Goal: Transaction & Acquisition: Book appointment/travel/reservation

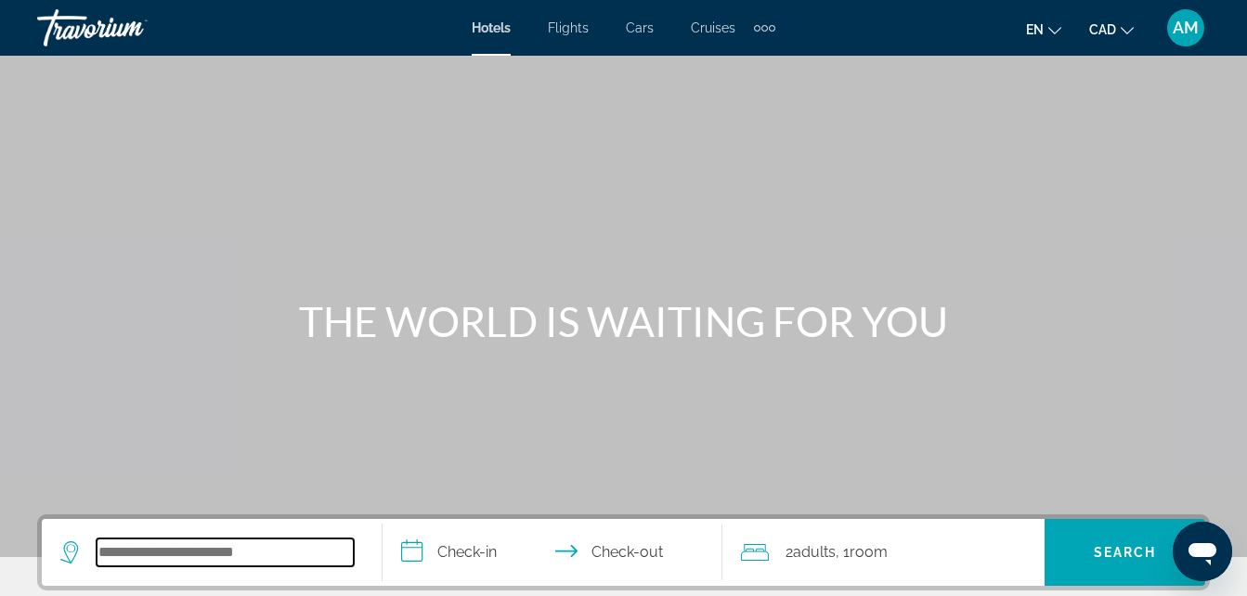
click at [170, 544] on input "Search widget" at bounding box center [225, 552] width 257 height 28
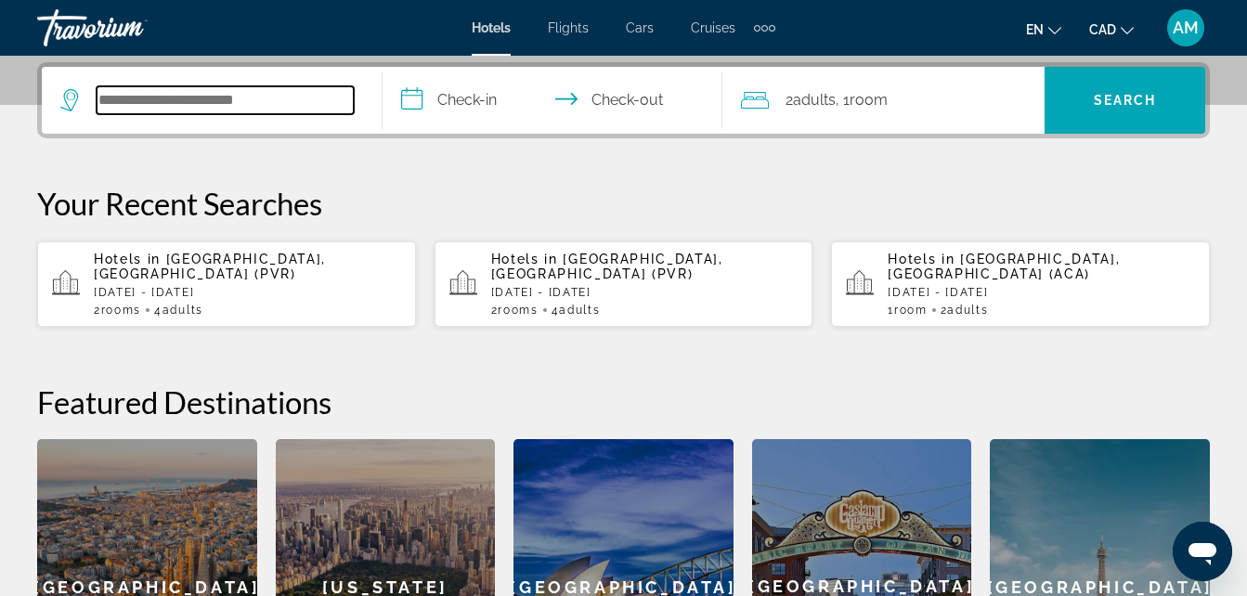
scroll to position [454, 0]
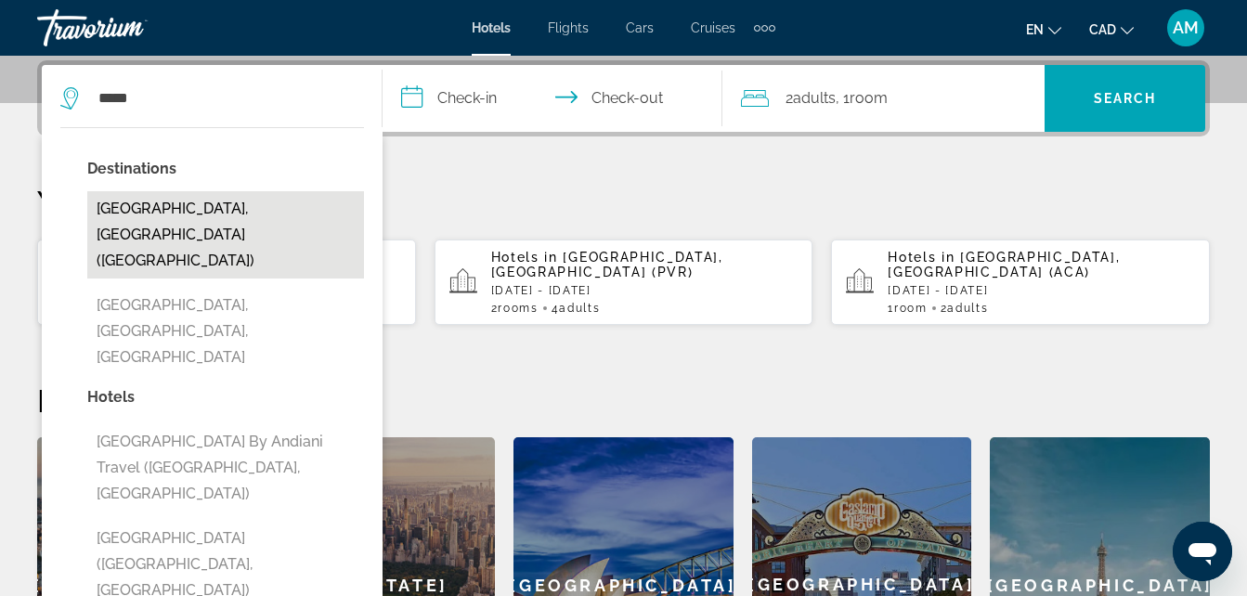
click at [235, 212] on button "[GEOGRAPHIC_DATA], [GEOGRAPHIC_DATA] ([GEOGRAPHIC_DATA])" at bounding box center [225, 234] width 277 height 87
type input "**********"
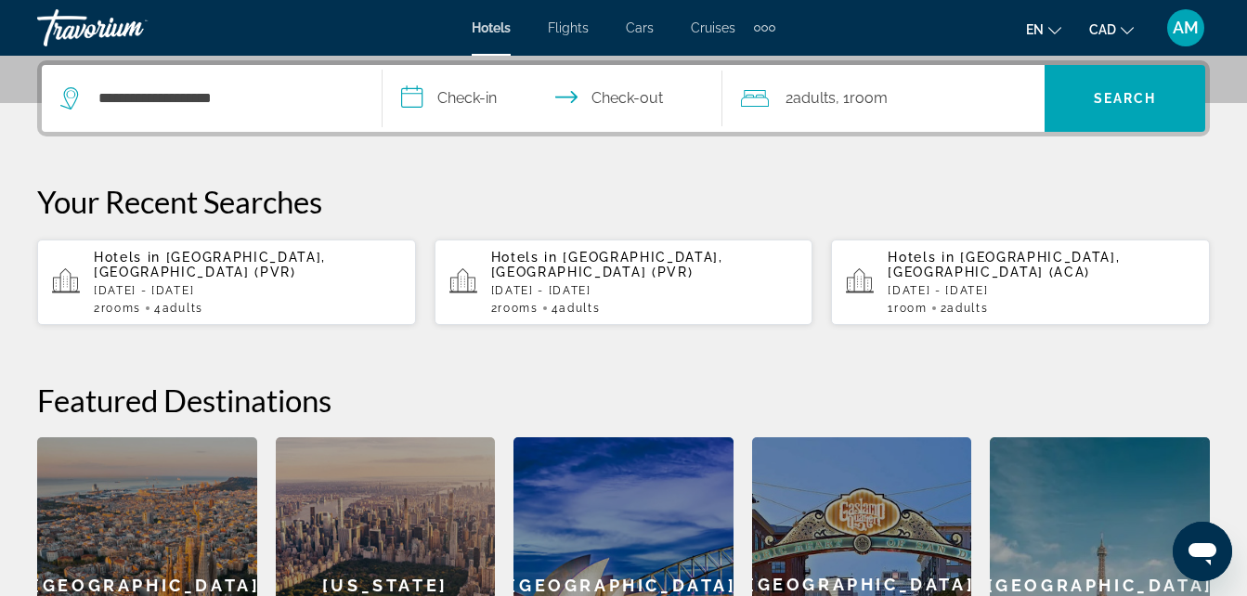
click at [471, 96] on input "**********" at bounding box center [556, 101] width 348 height 72
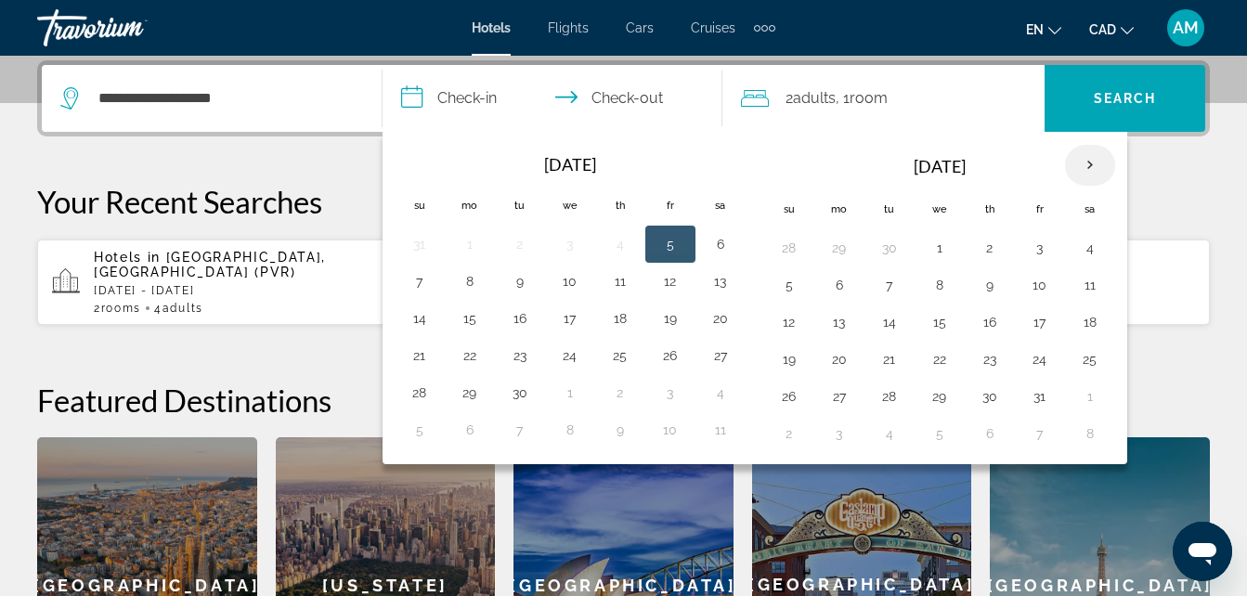
click at [1089, 167] on th "Next month" at bounding box center [1090, 165] width 50 height 41
click at [1041, 357] on button "26" at bounding box center [1040, 359] width 30 height 26
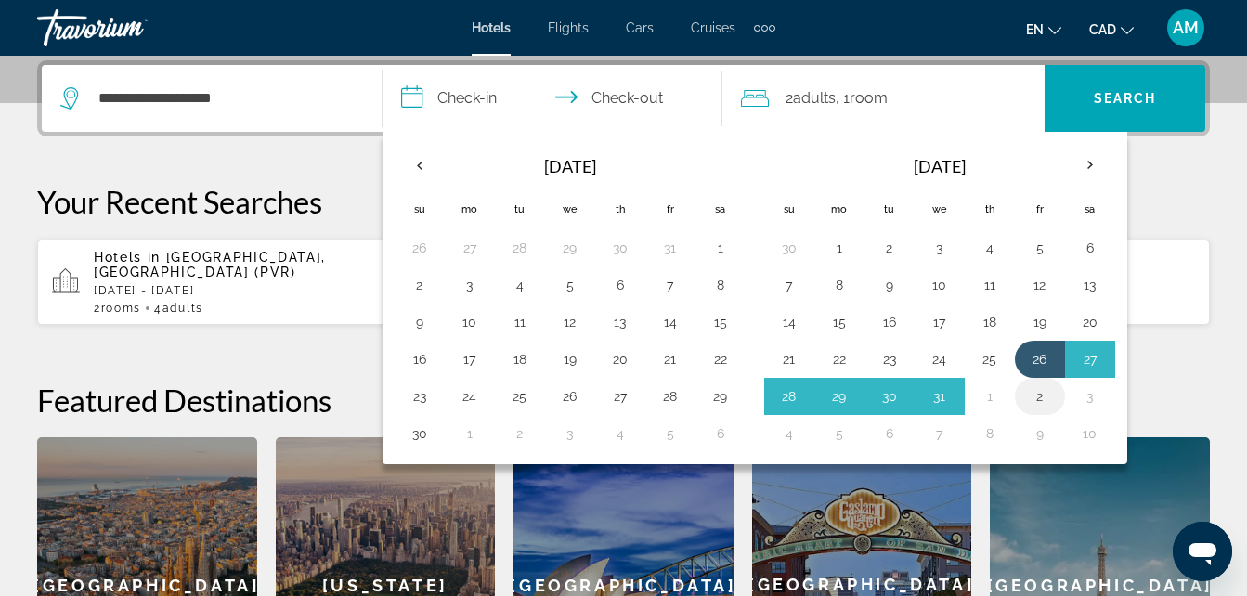
click at [1037, 397] on button "2" at bounding box center [1040, 396] width 30 height 26
type input "**********"
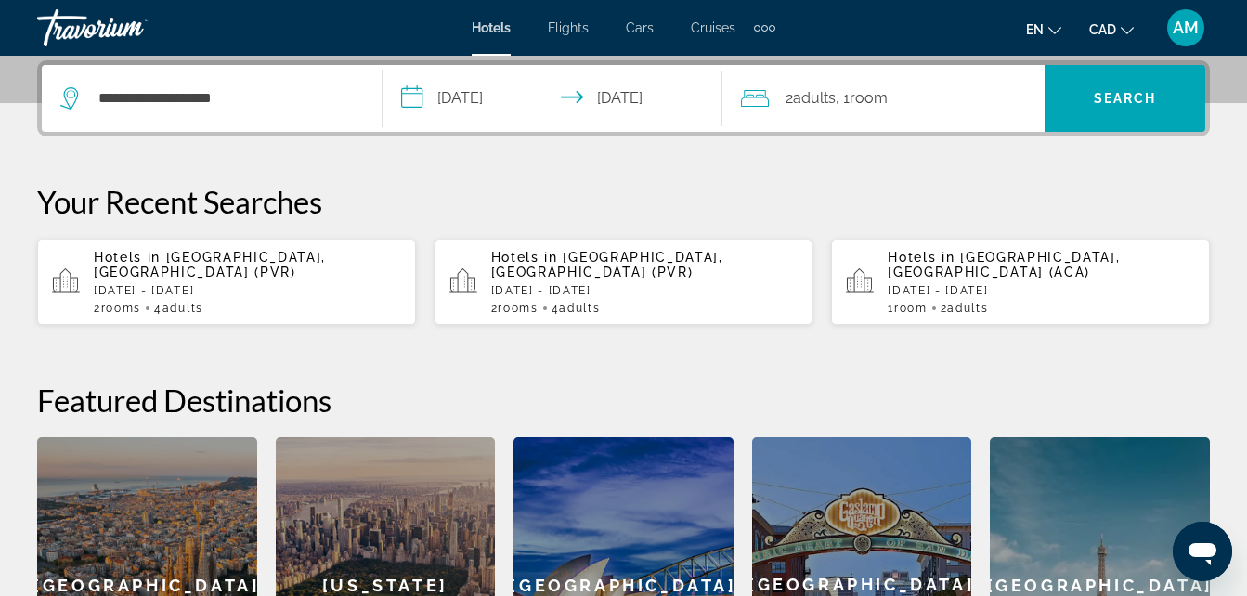
click at [869, 106] on span "Room" at bounding box center [868, 98] width 38 height 18
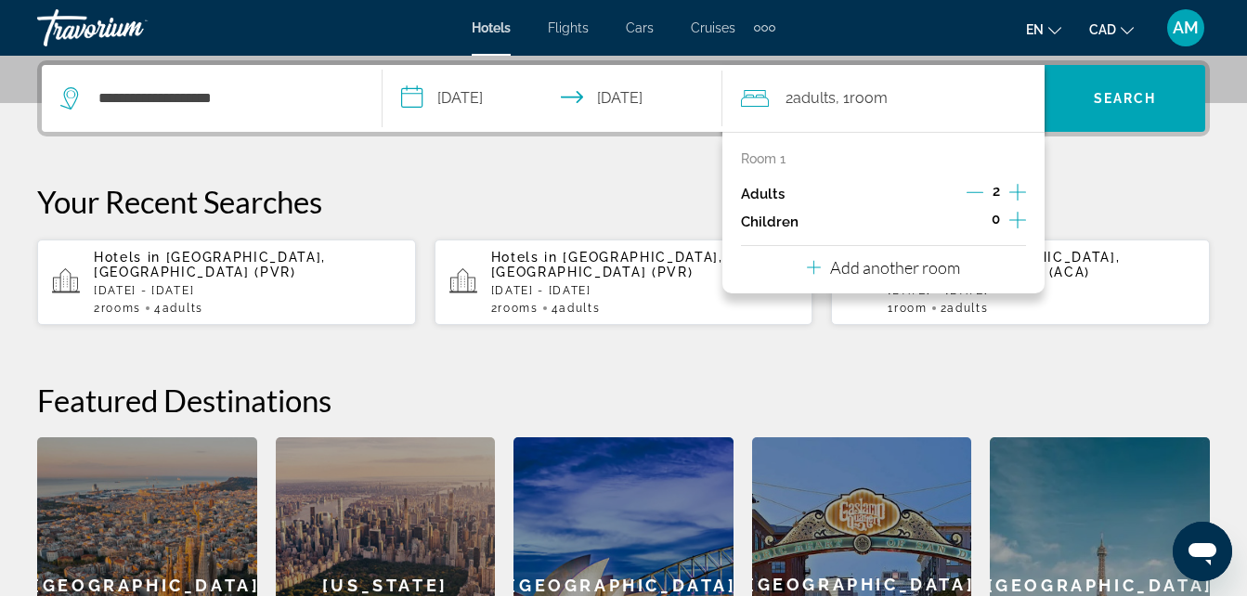
click at [1016, 222] on icon "Increment children" at bounding box center [1017, 220] width 17 height 22
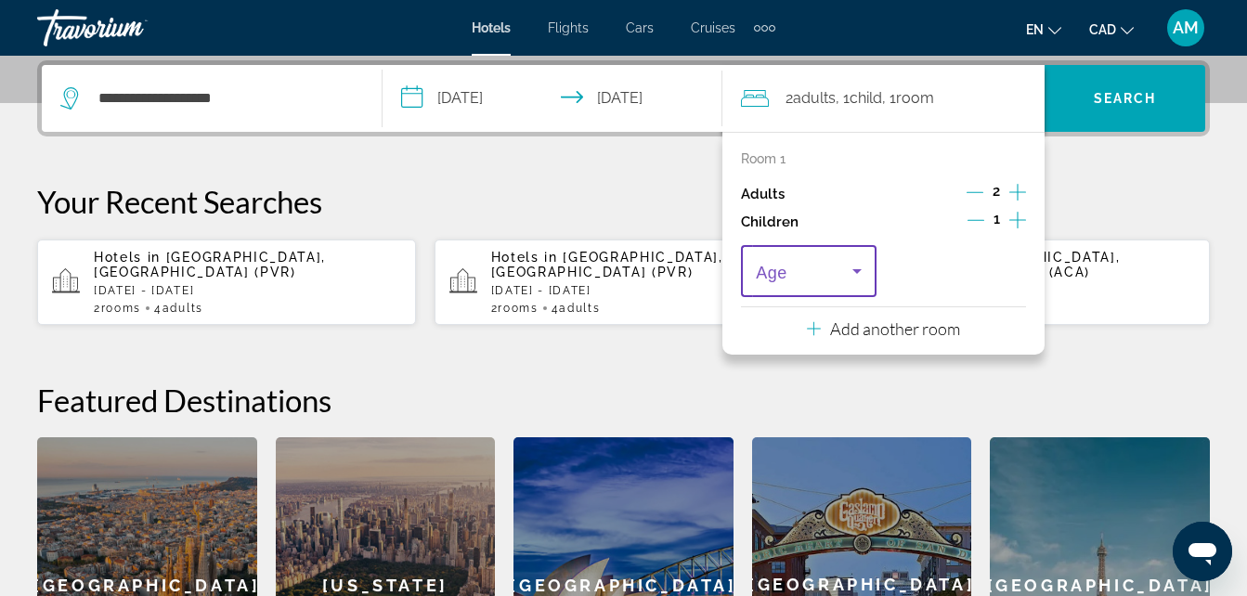
click at [855, 266] on icon "Travelers: 2 adults, 1 child" at bounding box center [857, 271] width 22 height 22
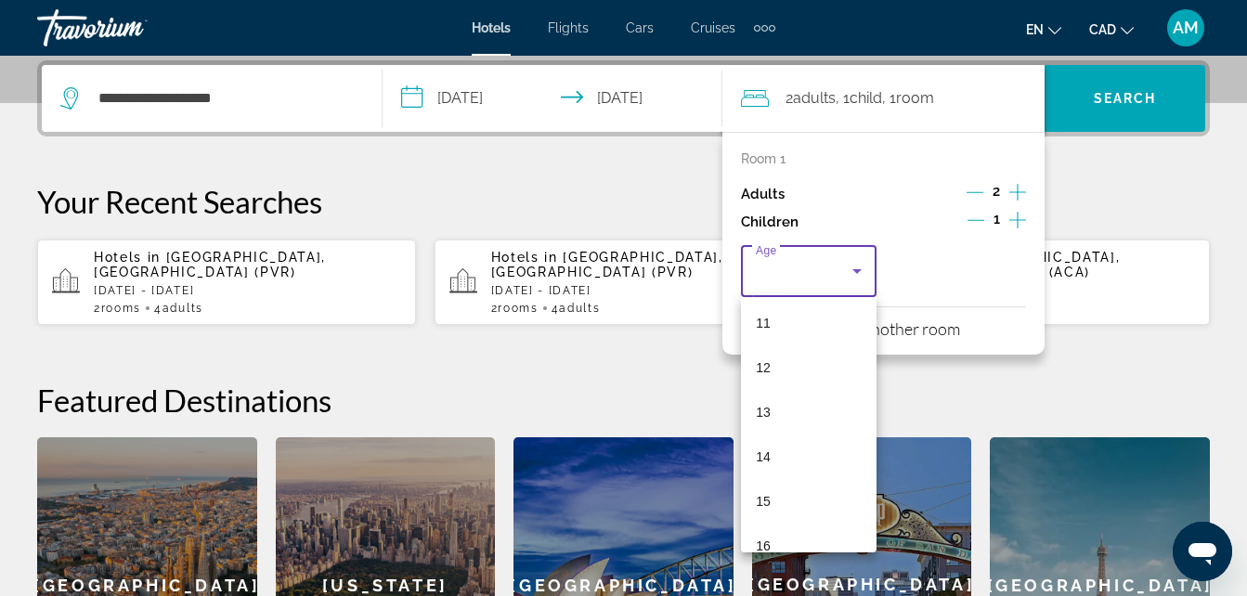
scroll to position [486, 0]
click at [800, 410] on mat-option "13" at bounding box center [809, 419] width 136 height 45
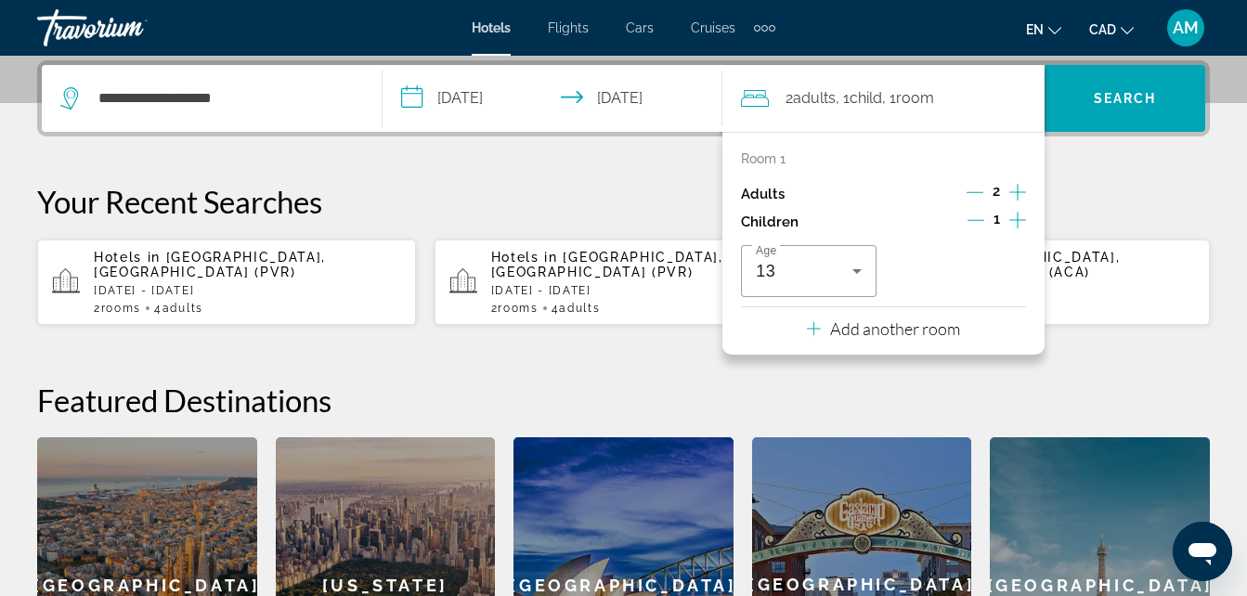
click at [1018, 223] on icon "Increment children" at bounding box center [1017, 220] width 17 height 22
click at [1006, 269] on icon "Travelers: 2 adults, 2 children" at bounding box center [1006, 271] width 9 height 5
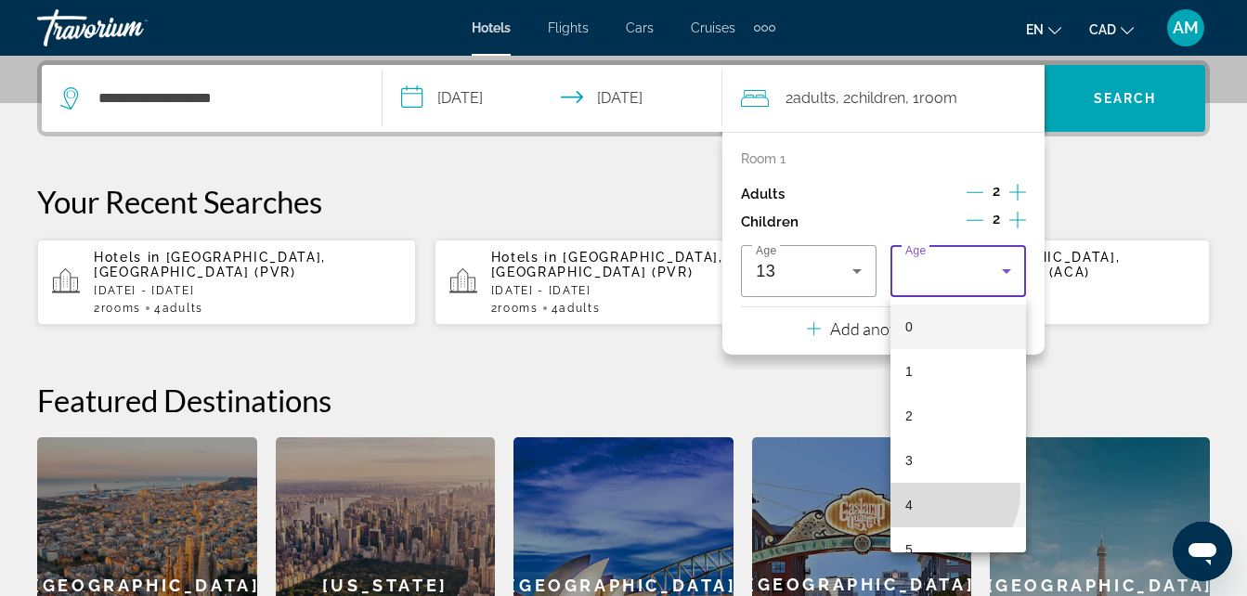
click at [941, 492] on mat-option "4" at bounding box center [958, 505] width 136 height 45
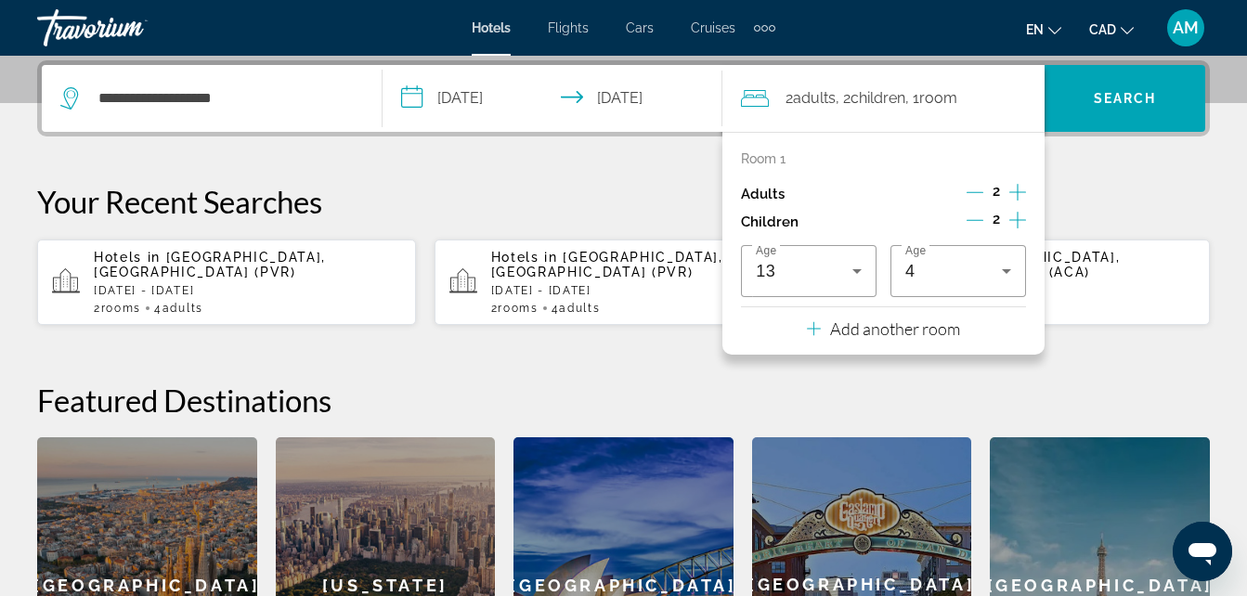
click at [1020, 224] on icon "Increment children" at bounding box center [1017, 220] width 17 height 22
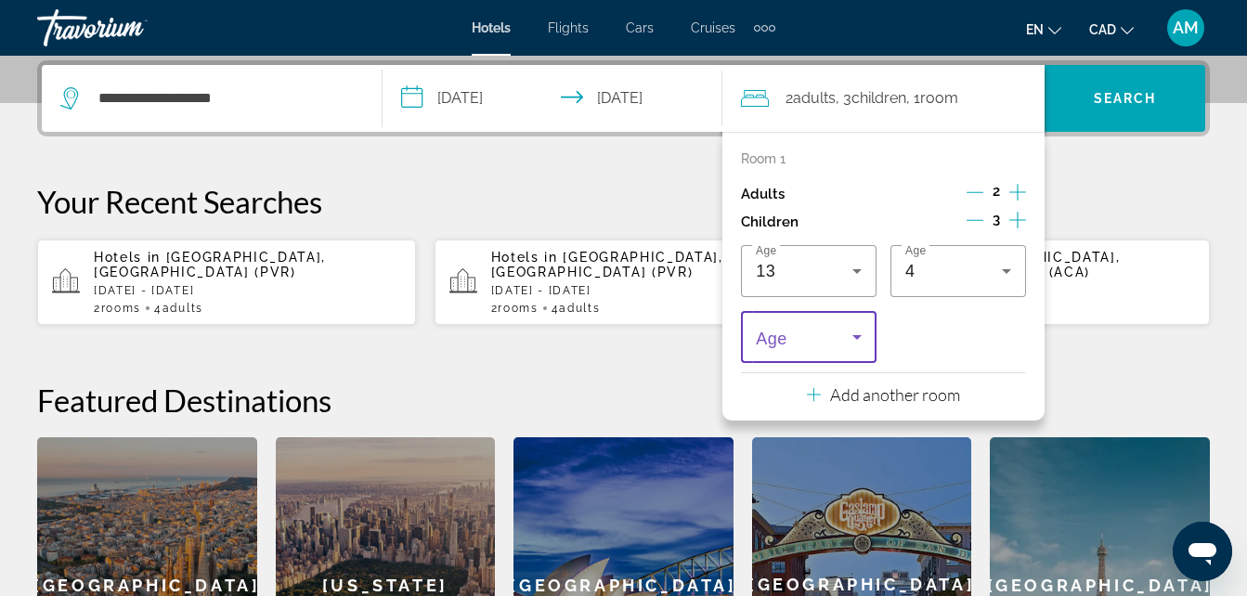
click at [855, 336] on icon "Travelers: 2 adults, 3 children" at bounding box center [856, 337] width 9 height 5
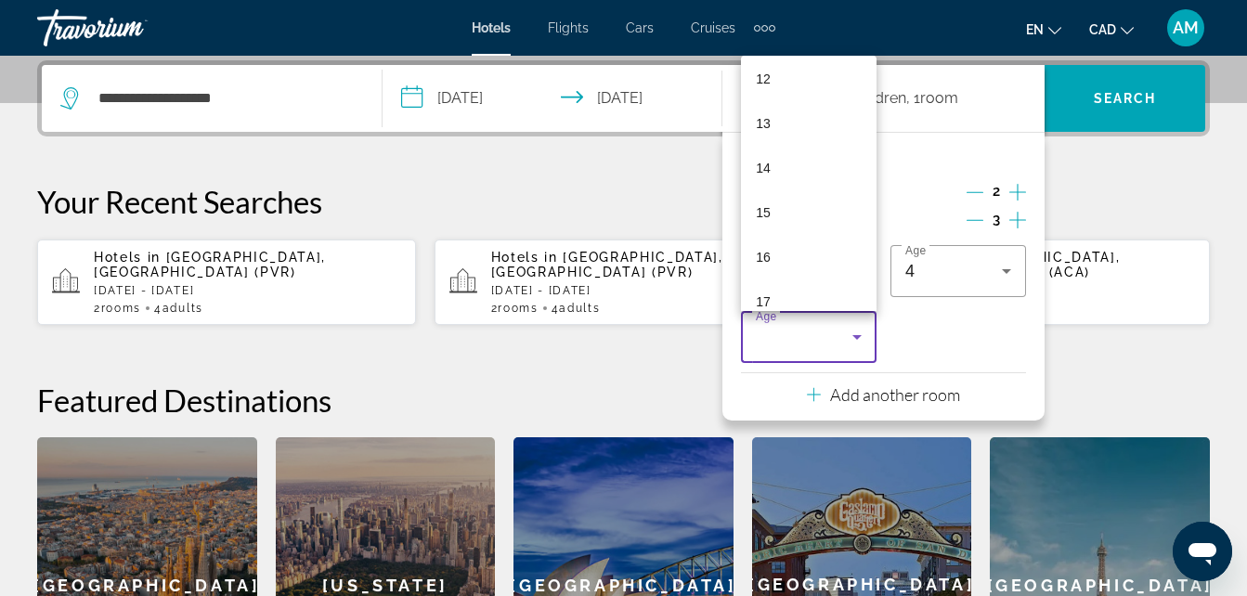
scroll to position [557, 0]
click at [812, 287] on mat-option "17" at bounding box center [809, 286] width 136 height 45
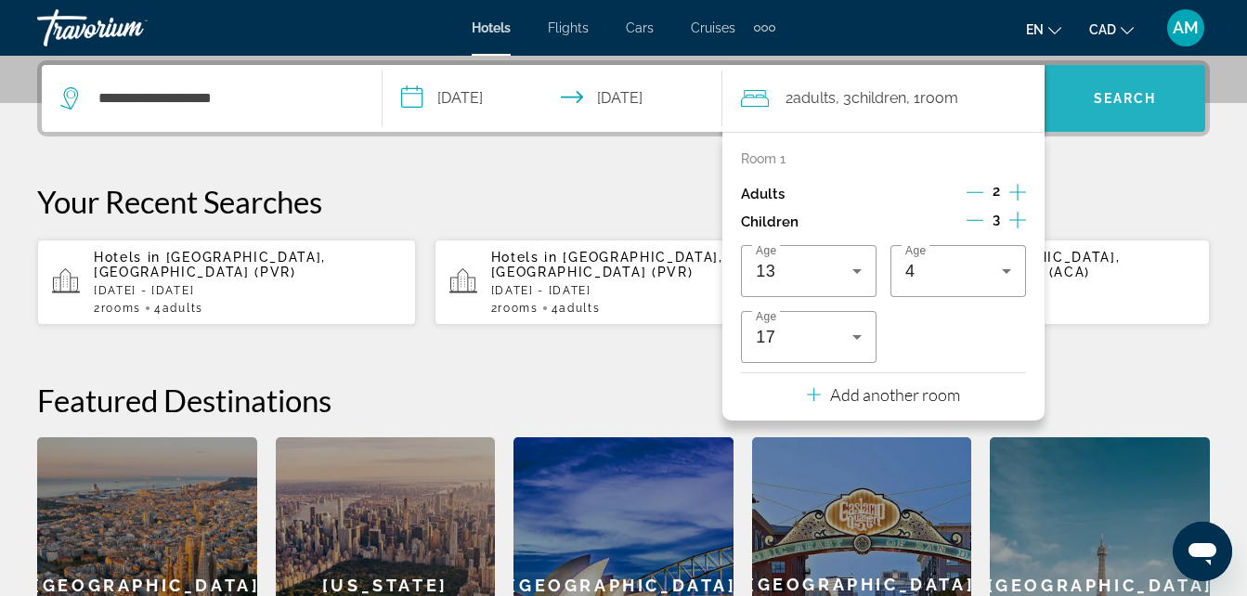
click at [1103, 110] on span "Search widget" at bounding box center [1124, 98] width 161 height 45
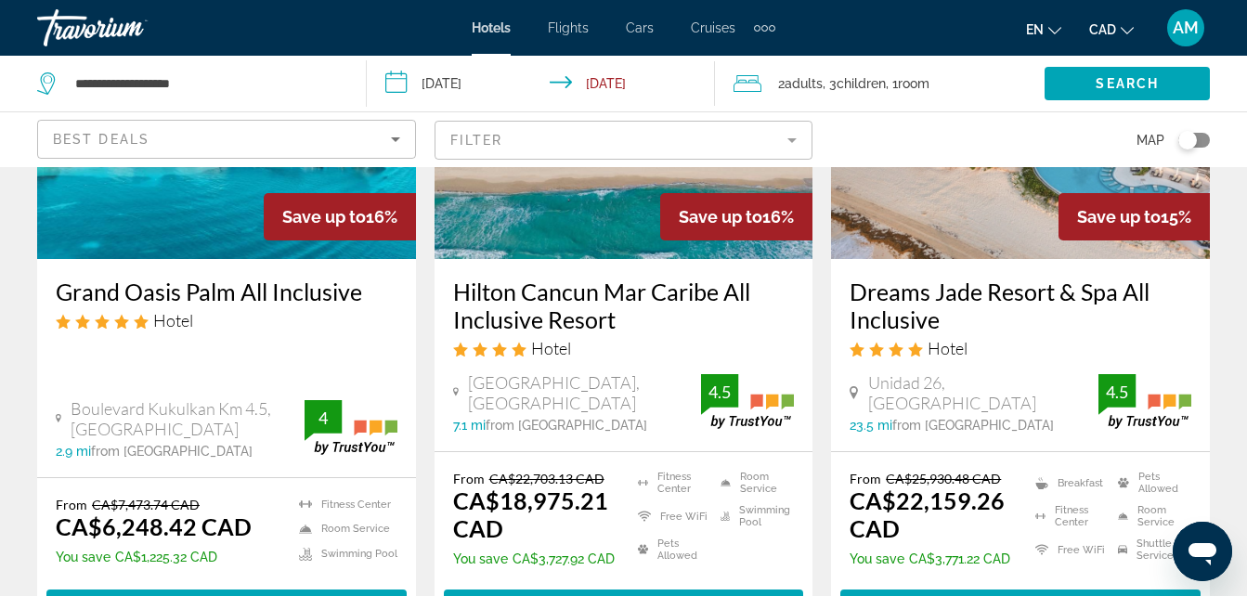
scroll to position [1908, 0]
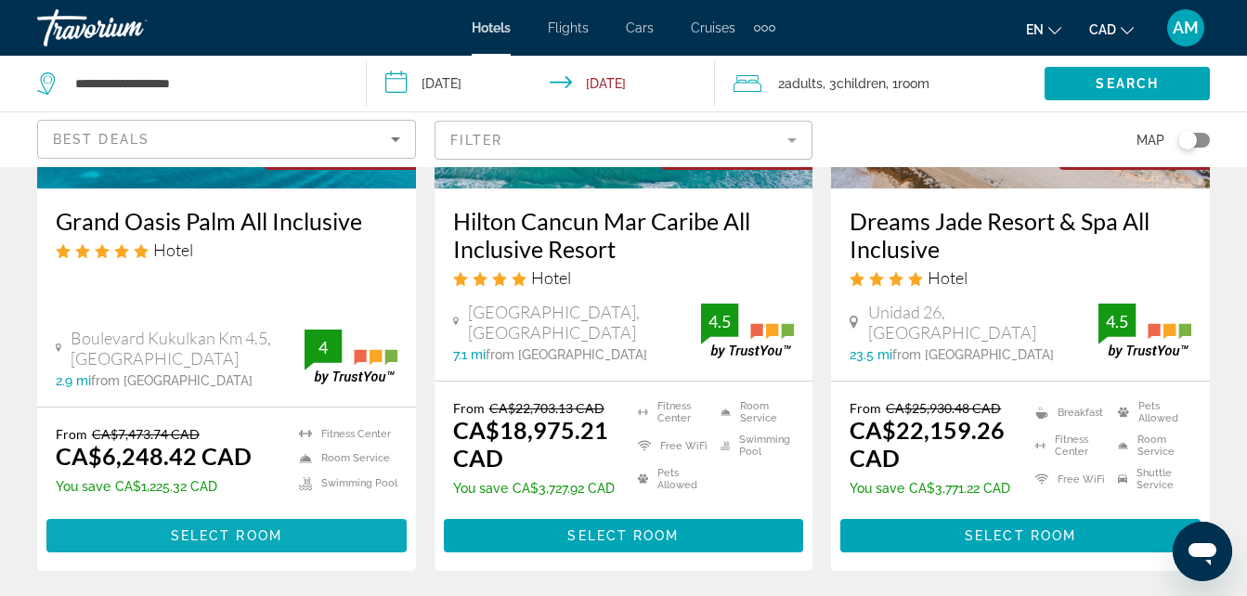
click at [316, 521] on span "Main content" at bounding box center [226, 535] width 360 height 45
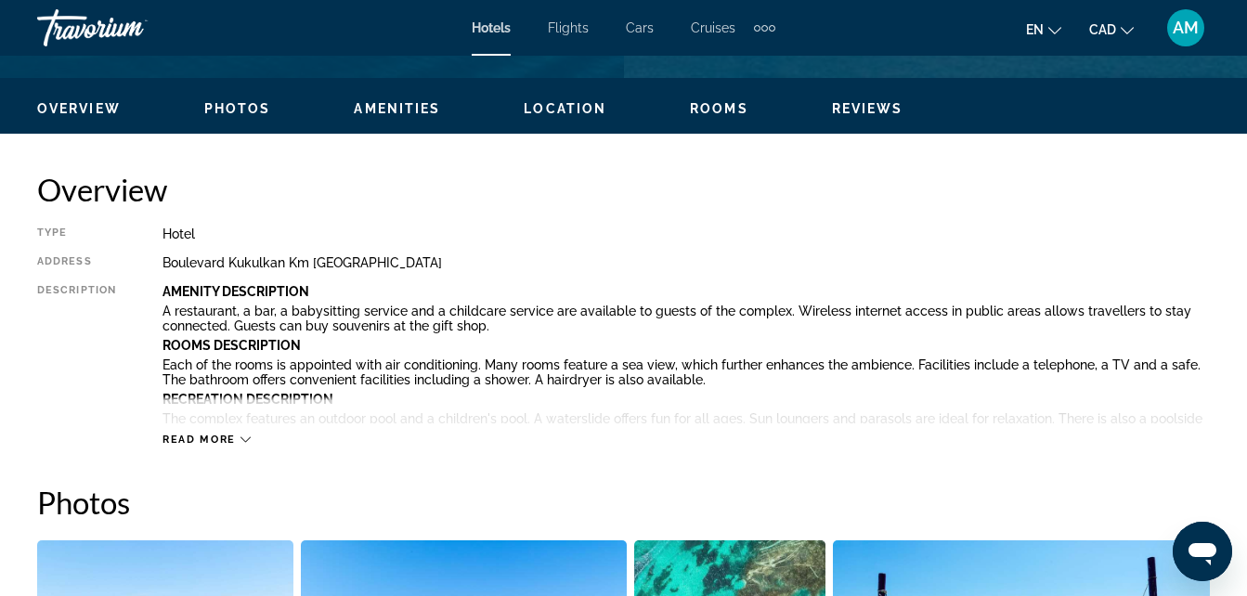
scroll to position [928, 0]
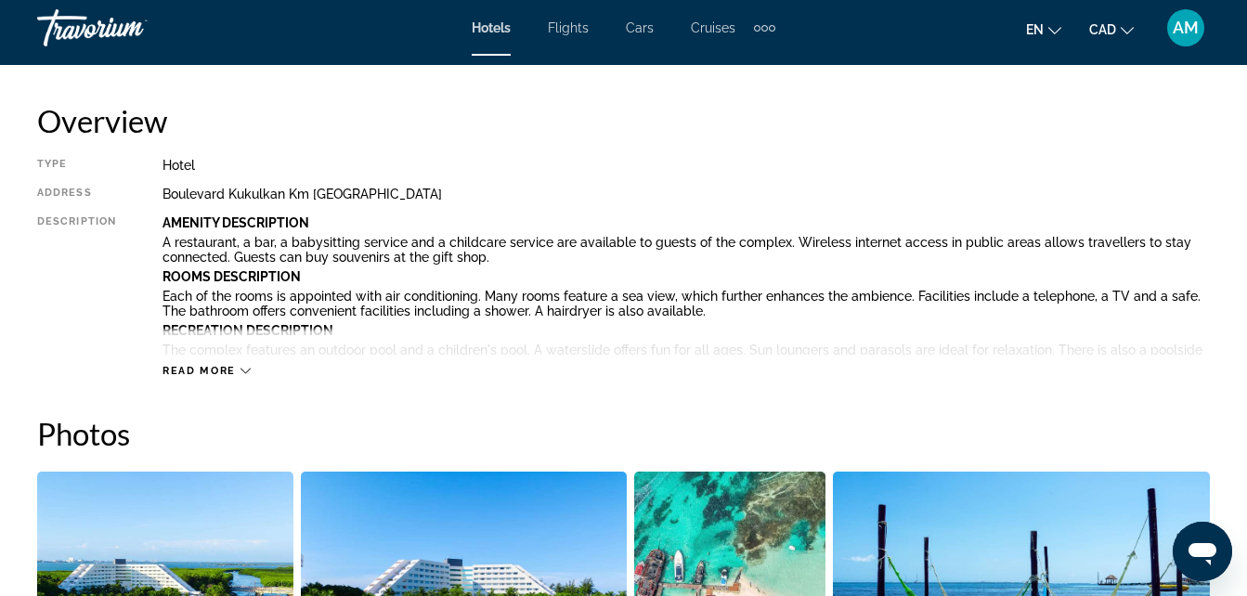
click at [246, 374] on icon "Main content" at bounding box center [245, 371] width 10 height 10
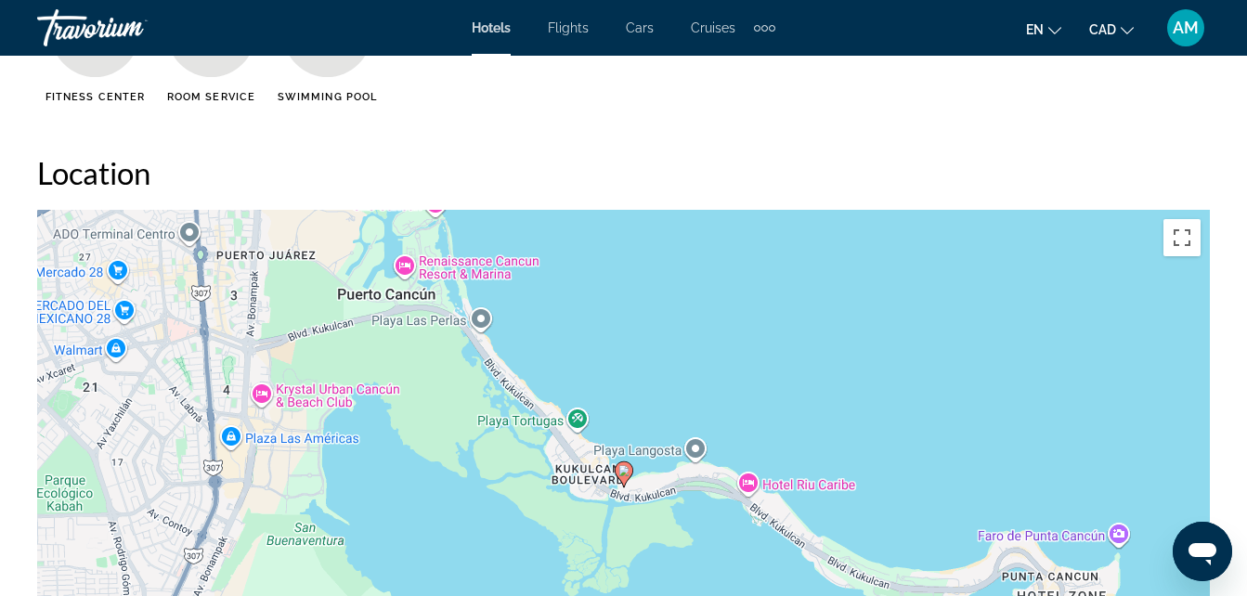
scroll to position [2042, 0]
